Goal: Task Accomplishment & Management: Manage account settings

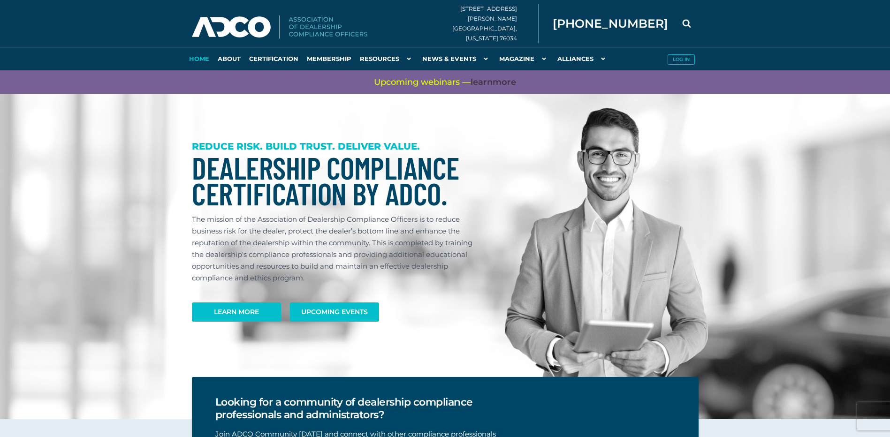
click at [678, 54] on link "Log in" at bounding box center [681, 58] width 35 height 23
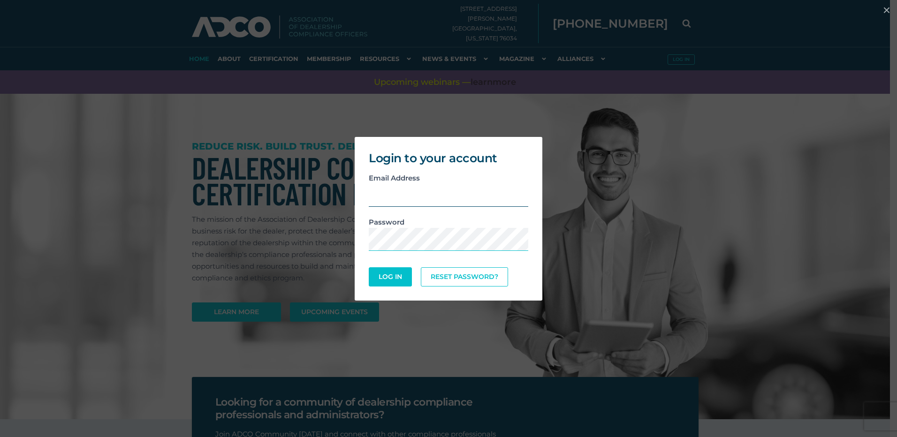
click at [409, 192] on input "email" at bounding box center [449, 195] width 160 height 23
type input "[EMAIL_ADDRESS][DOMAIN_NAME]"
click at [392, 274] on button "Log In" at bounding box center [390, 277] width 41 height 18
click at [389, 278] on button "Log In" at bounding box center [390, 277] width 41 height 18
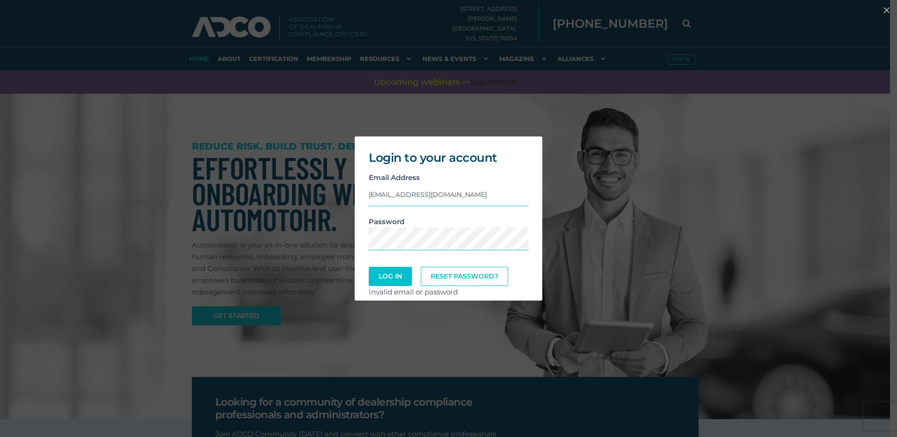
click at [548, 218] on div "Login to your account Email Address dpersico@charper.com Password Log In Reset …" at bounding box center [449, 219] width 890 height 174
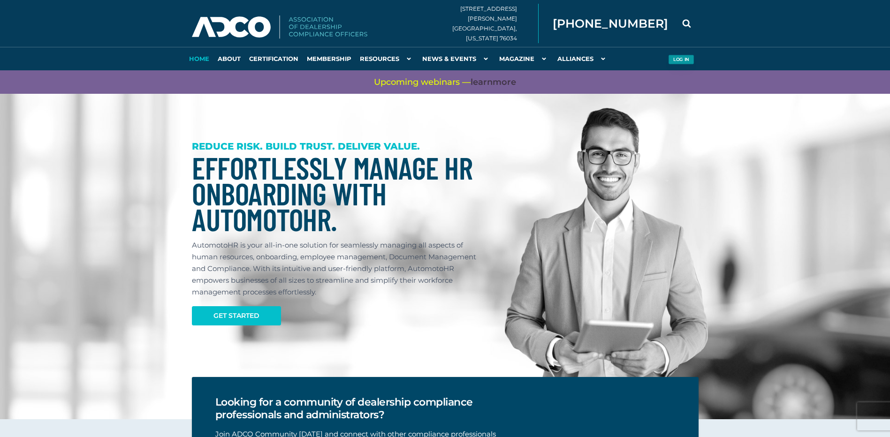
click at [677, 61] on button "Log in" at bounding box center [681, 60] width 26 height 10
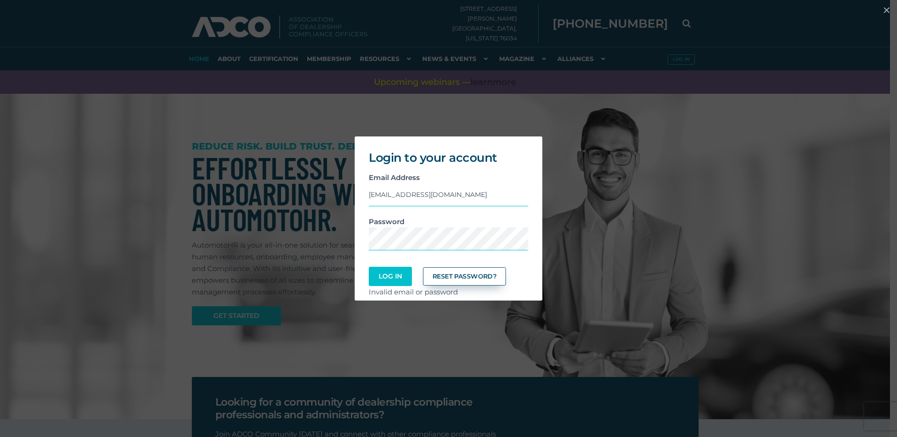
click at [464, 279] on link "Reset Password?" at bounding box center [464, 277] width 83 height 18
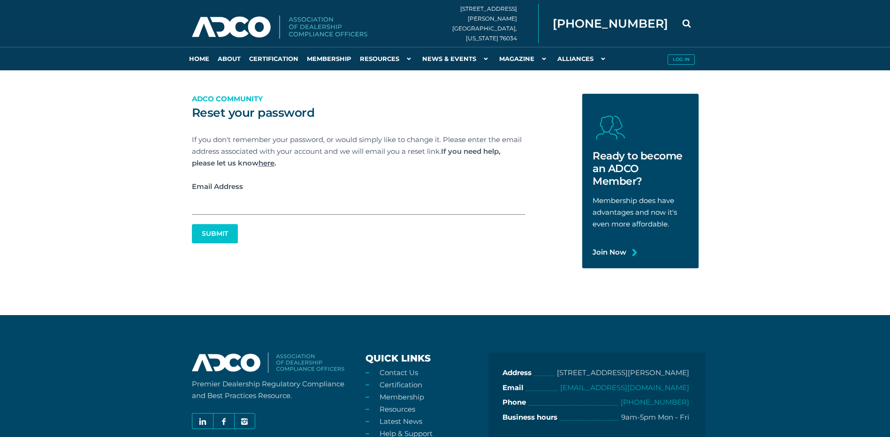
click at [215, 202] on input "Email Address" at bounding box center [358, 203] width 333 height 23
type input "[EMAIL_ADDRESS][DOMAIN_NAME]"
click button "Submit" at bounding box center [0, 0] width 0 height 0
click at [244, 207] on input "Email Address" at bounding box center [358, 203] width 333 height 23
type input "[EMAIL_ADDRESS][DOMAIN_NAME]"
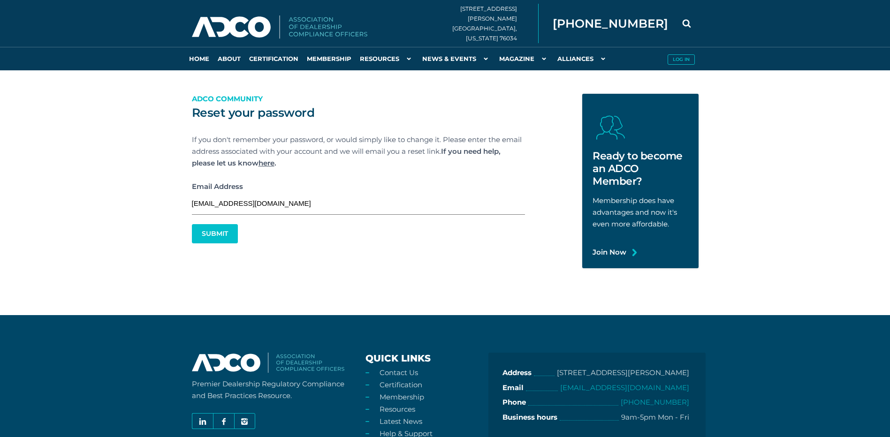
click button "Submit" at bounding box center [0, 0] width 0 height 0
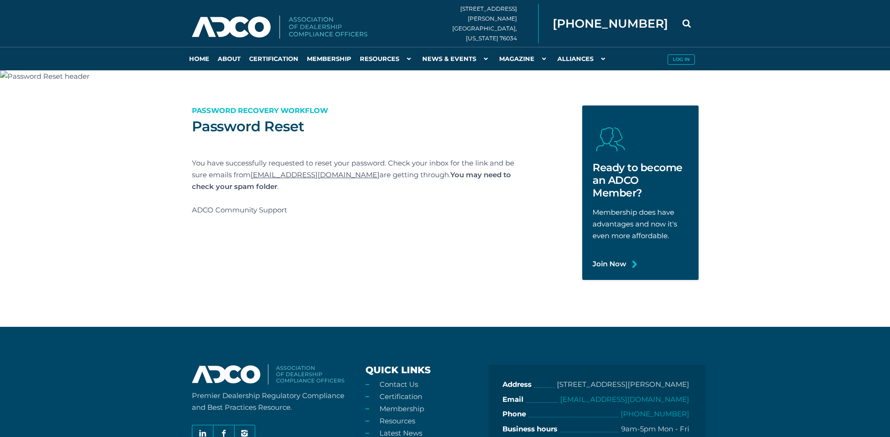
click at [315, 175] on link "[EMAIL_ADDRESS][DOMAIN_NAME]" at bounding box center [315, 174] width 129 height 9
click at [684, 59] on button "Log in" at bounding box center [681, 60] width 26 height 10
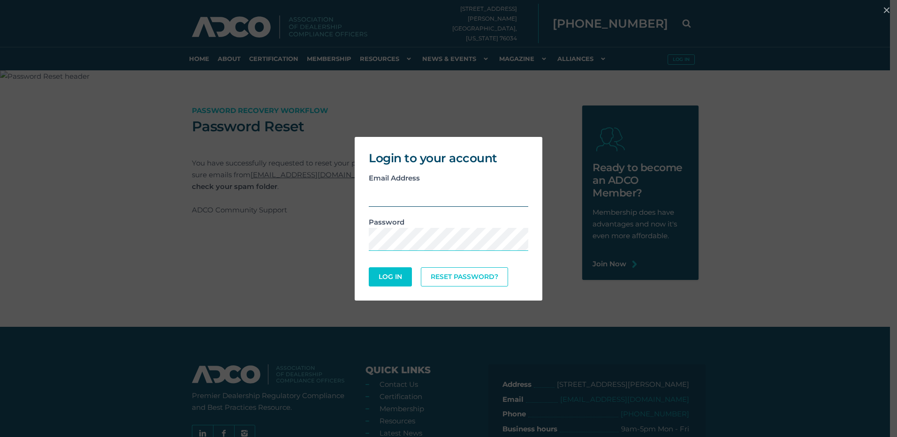
click at [426, 198] on input "email" at bounding box center [449, 195] width 160 height 23
type input "[EMAIL_ADDRESS][DOMAIN_NAME]"
click at [375, 276] on button "Log In" at bounding box center [390, 277] width 41 height 18
click at [381, 276] on button "Log In" at bounding box center [390, 277] width 41 height 18
click at [390, 274] on button "Log In" at bounding box center [390, 277] width 41 height 18
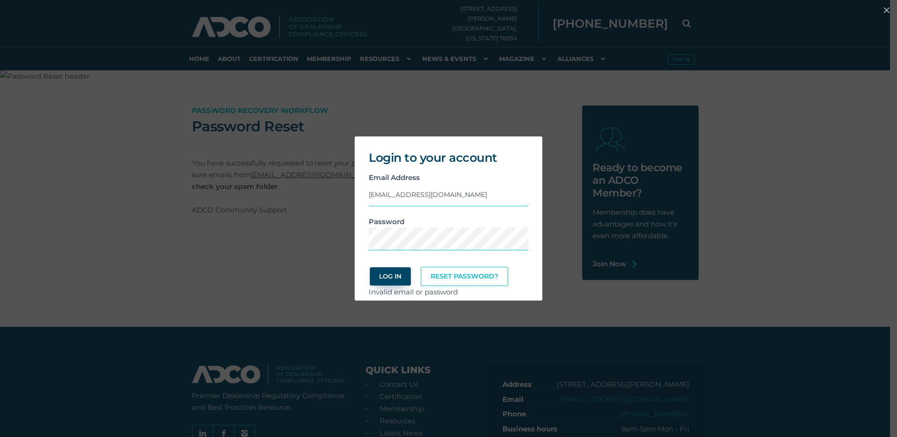
click at [390, 274] on button "Log In" at bounding box center [390, 277] width 41 height 18
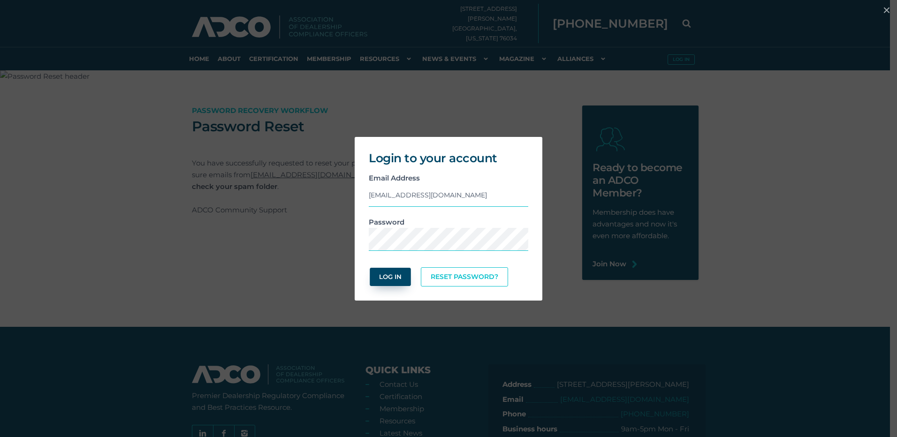
click at [390, 274] on button "Log In" at bounding box center [390, 277] width 41 height 18
click at [461, 278] on link "Reset Password?" at bounding box center [464, 277] width 83 height 18
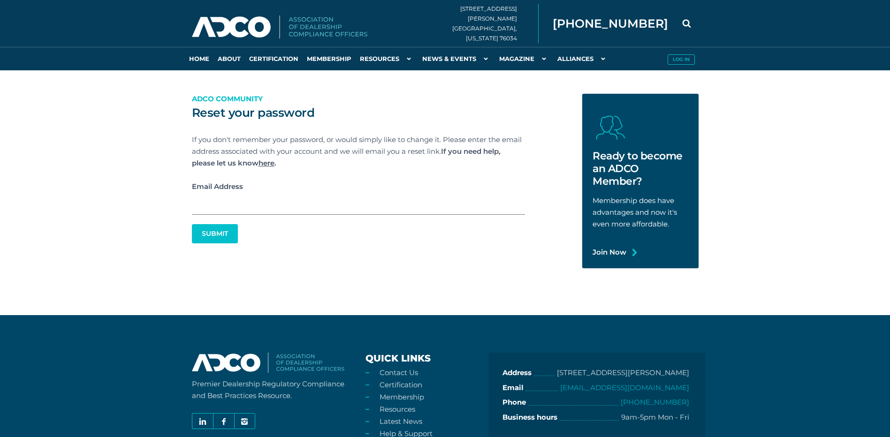
click at [216, 214] on input "Email Address" at bounding box center [358, 203] width 333 height 23
type input "DPERSICO@CHARPER.COM"
click button "Submit" at bounding box center [0, 0] width 0 height 0
